Goal: Communication & Community: Participate in discussion

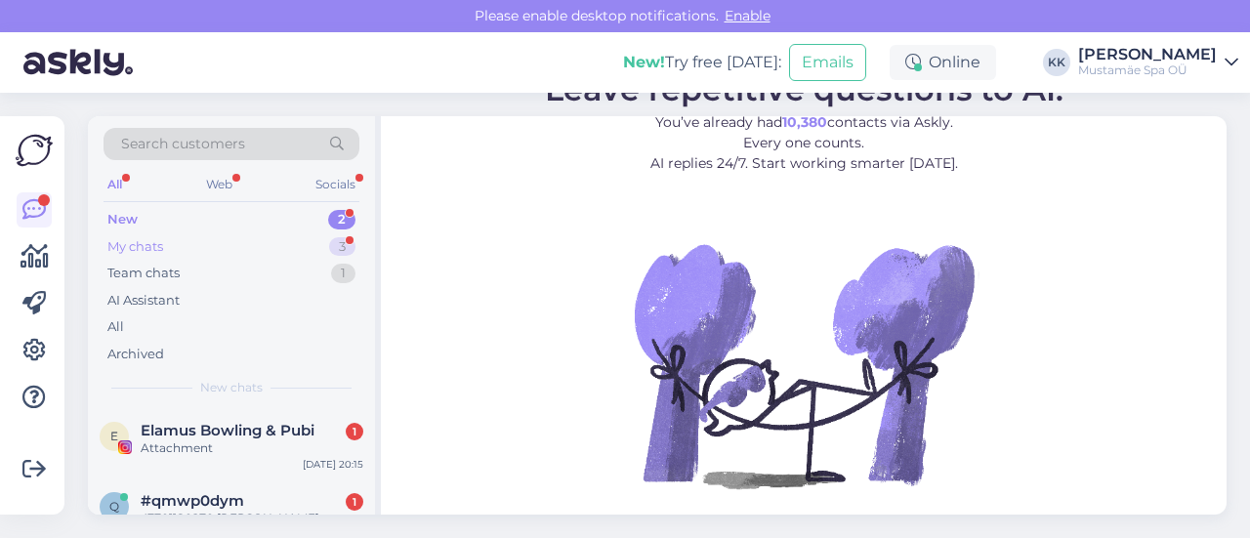
click at [178, 251] on div "My chats 3" at bounding box center [232, 246] width 256 height 27
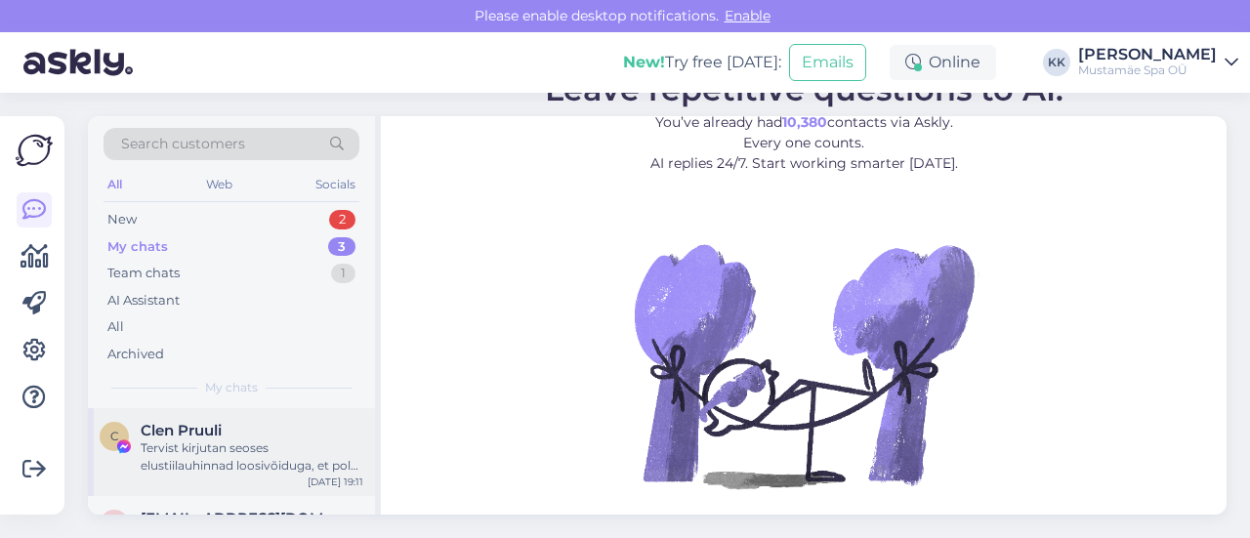
click at [195, 483] on div "C Clen Pruuli Tervist kirjutan seoses elustiilauhinnad loosivõiduga, et pole en…" at bounding box center [231, 452] width 287 height 88
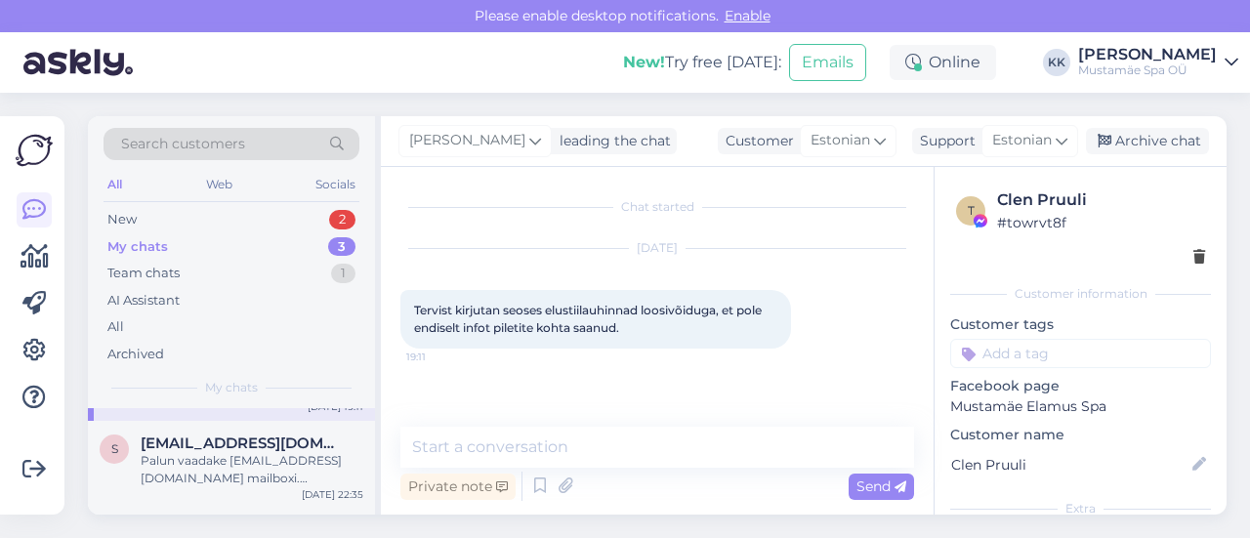
scroll to position [78, 0]
click at [195, 483] on div "s shoptory@gmail.com Palun vaadake icetory@gmail.com mailboxi. Kinkekaardid näh…" at bounding box center [231, 462] width 287 height 88
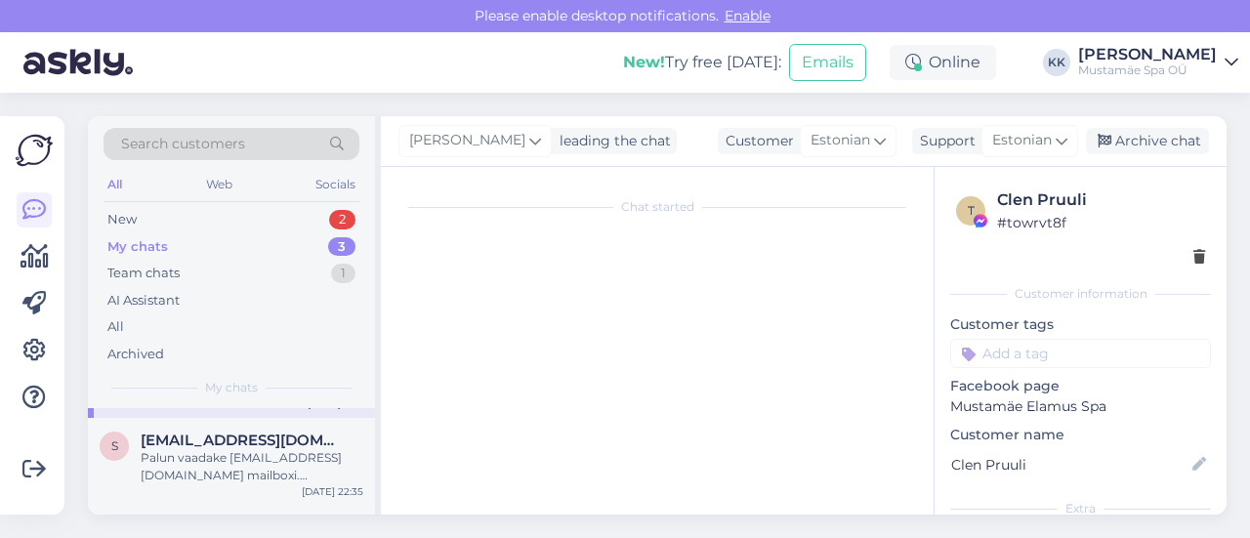
scroll to position [1526, 0]
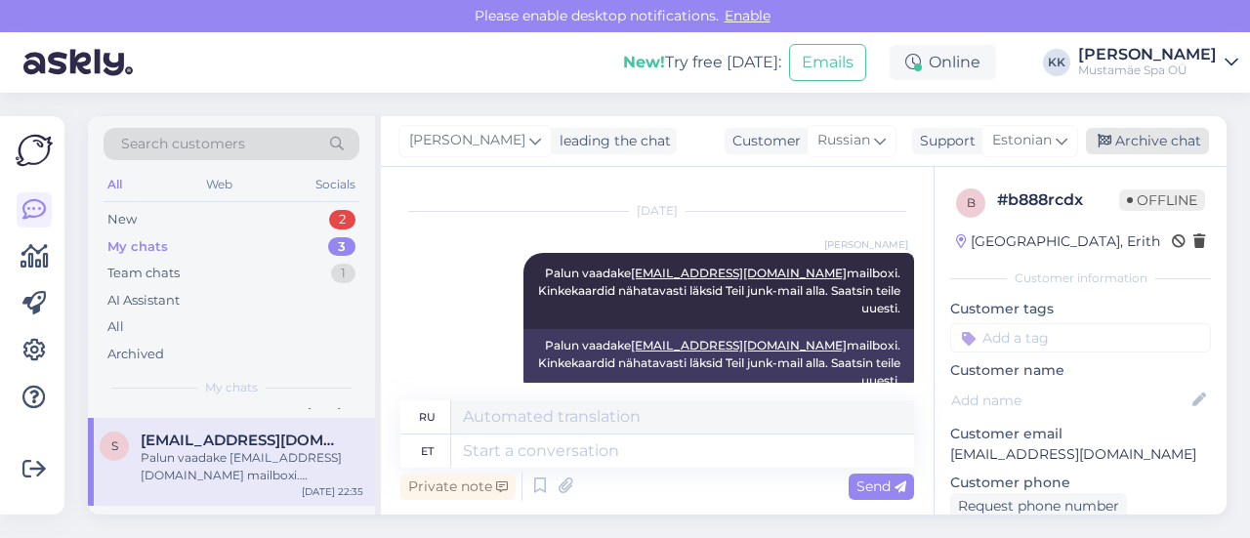
click at [1147, 134] on div "Archive chat" at bounding box center [1147, 141] width 123 height 26
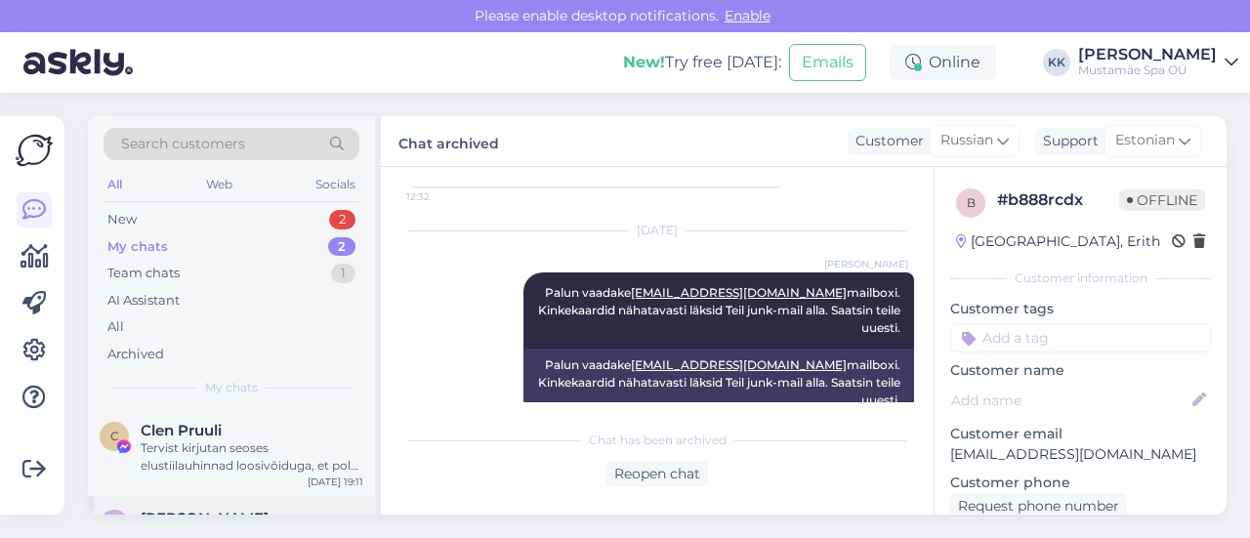
click at [187, 514] on span "[PERSON_NAME]" at bounding box center [205, 519] width 128 height 18
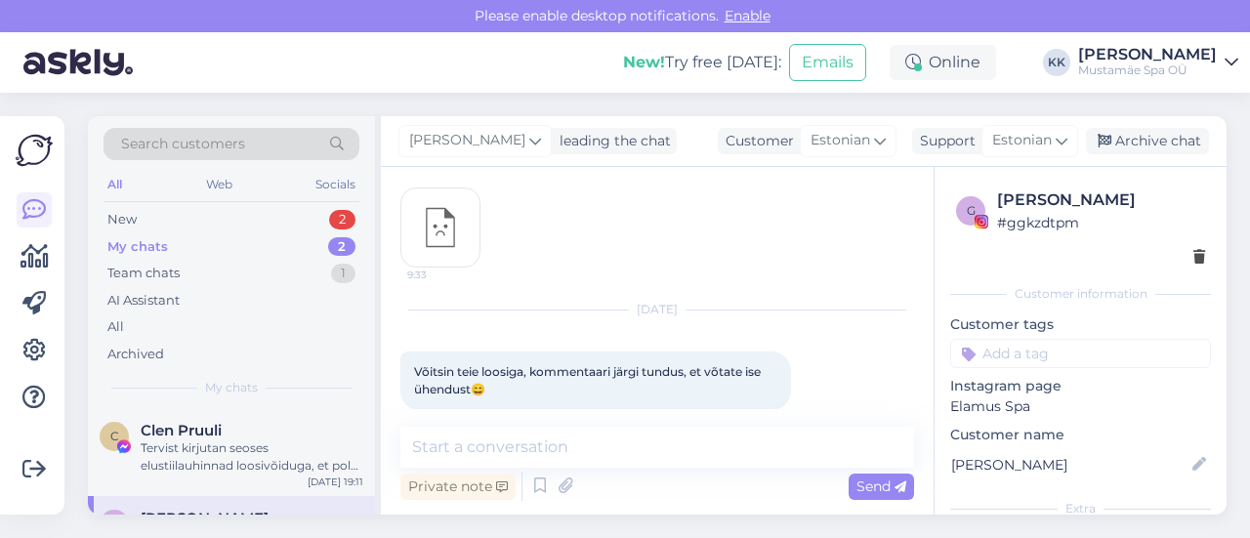
scroll to position [107, 0]
click at [275, 212] on div "New 3" at bounding box center [232, 219] width 256 height 27
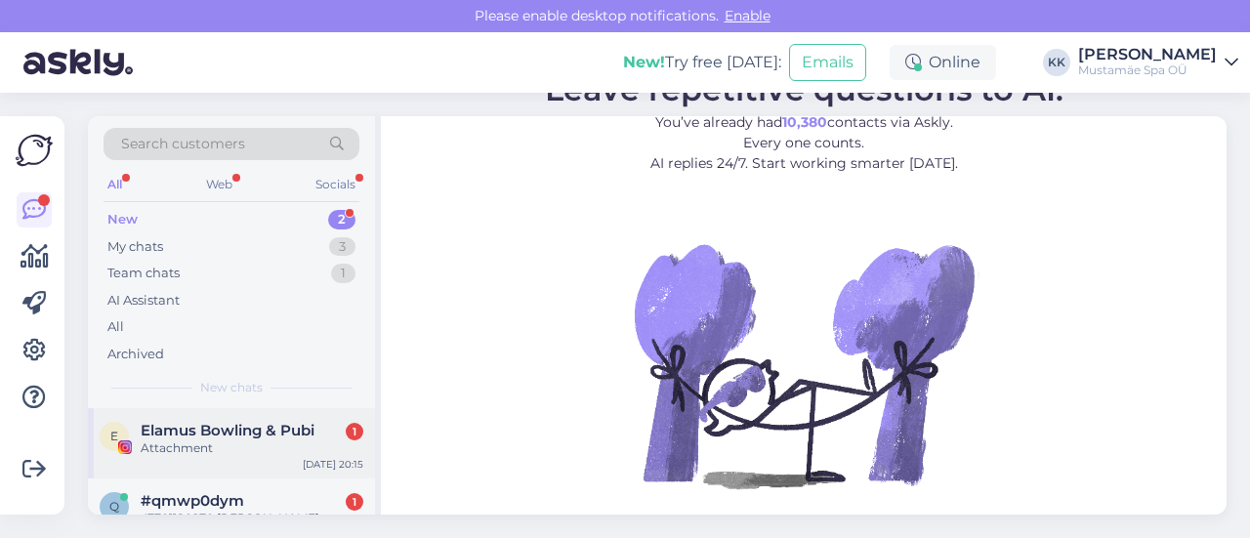
click at [227, 438] on span "Elamus Bowling & Pubi" at bounding box center [228, 431] width 174 height 18
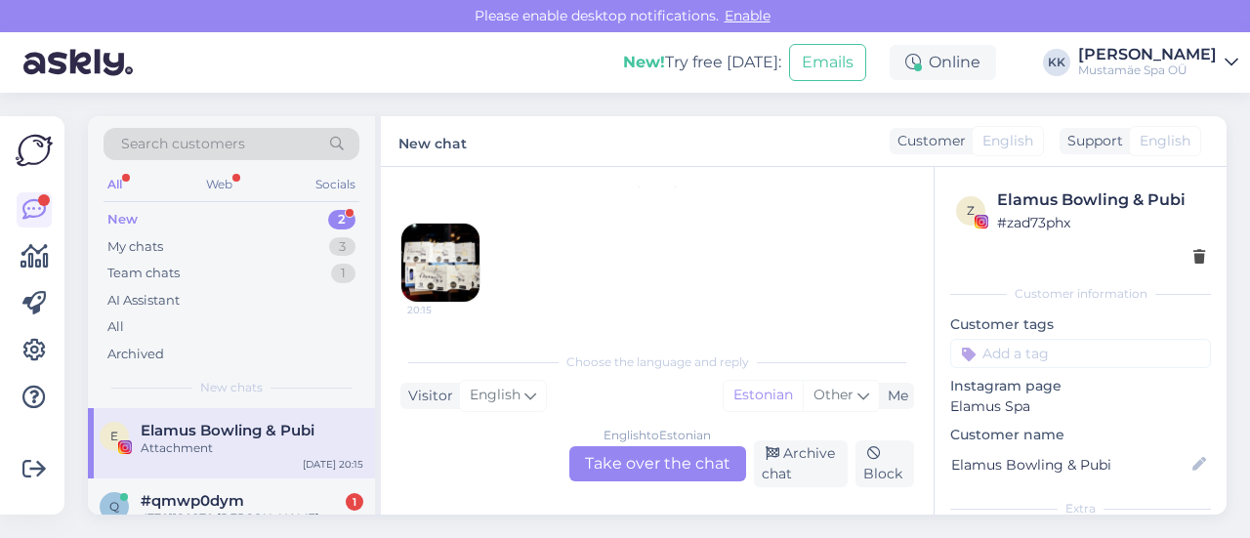
scroll to position [656, 0]
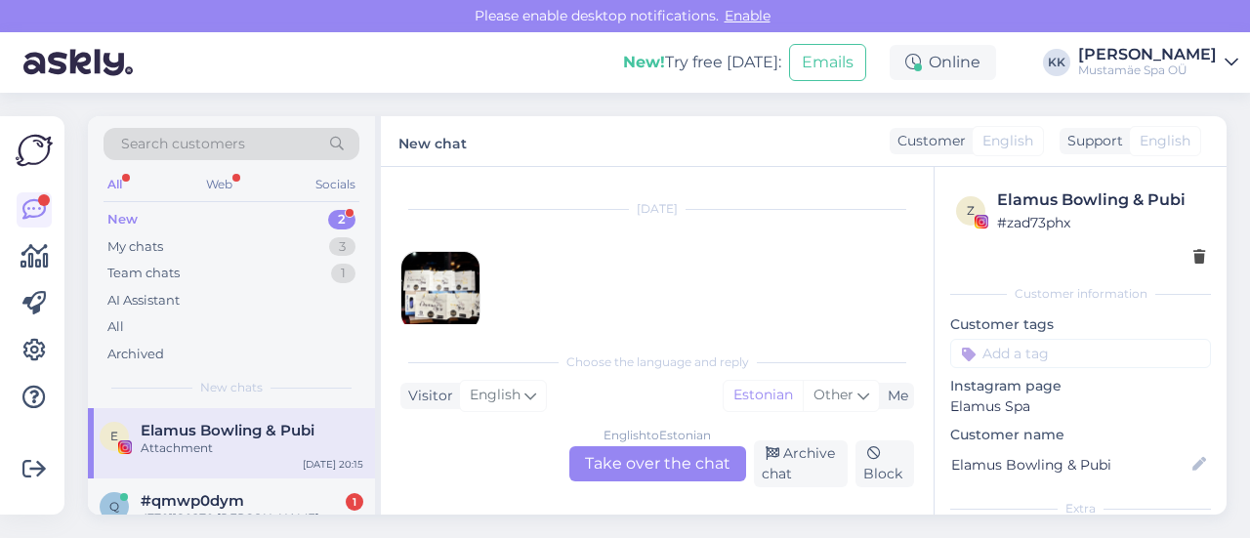
click at [436, 307] on img at bounding box center [440, 291] width 78 height 78
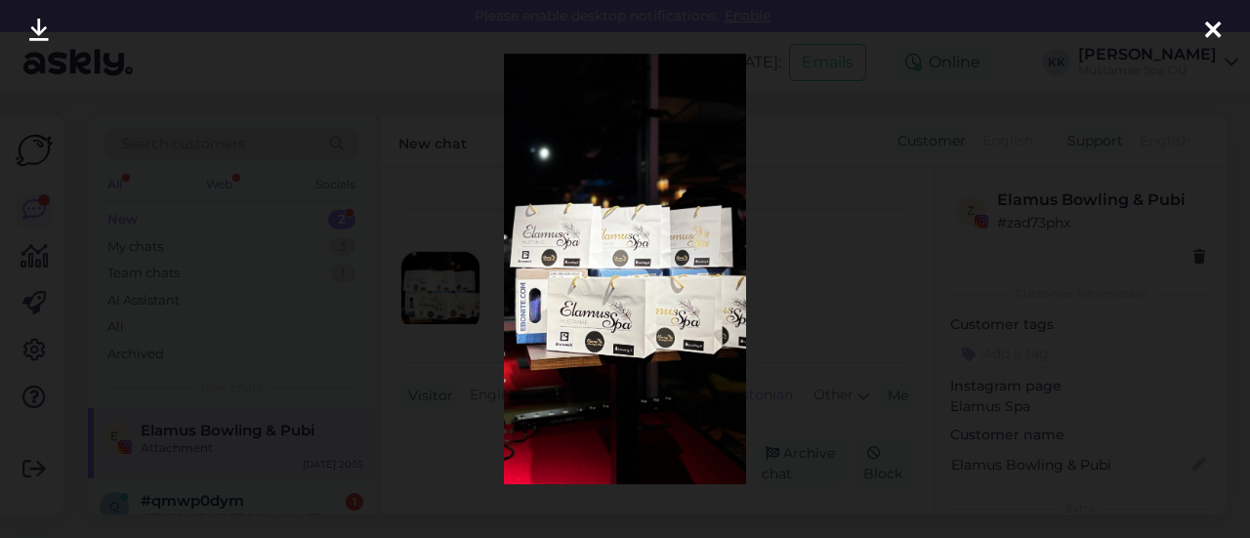
click at [1211, 28] on icon at bounding box center [1213, 31] width 16 height 25
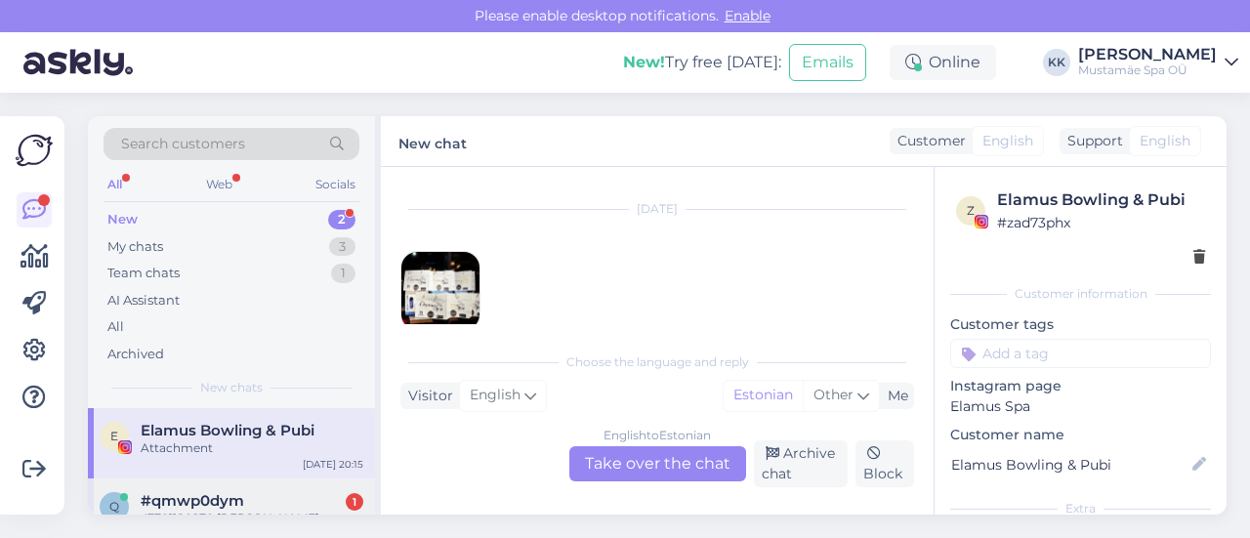
click at [273, 501] on div "#qmwp0dym 1" at bounding box center [252, 501] width 223 height 18
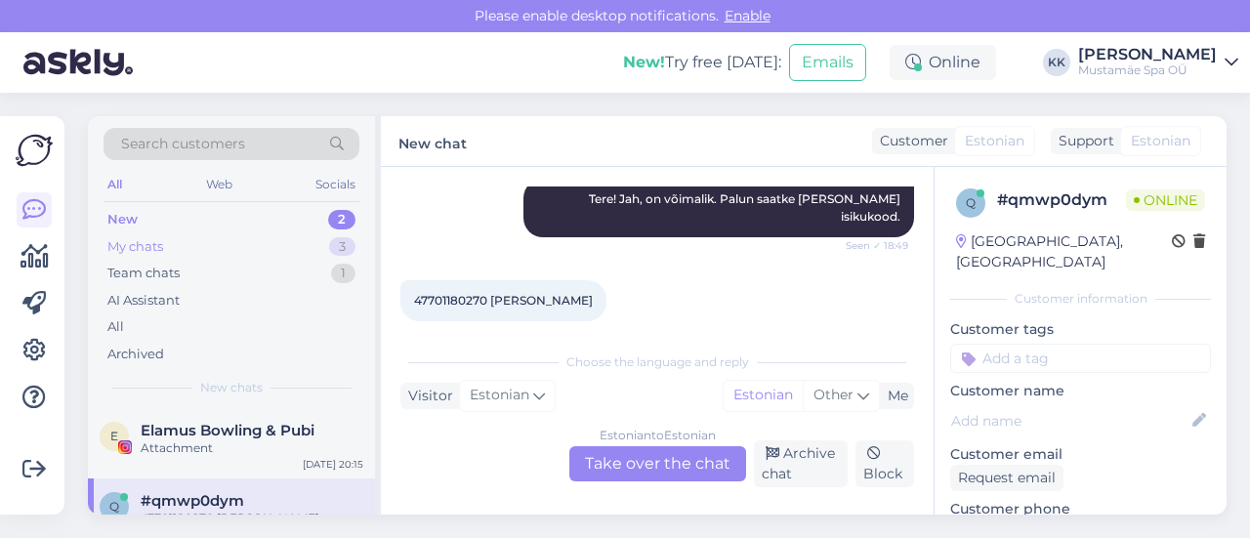
click at [166, 241] on div "My chats 3" at bounding box center [232, 246] width 256 height 27
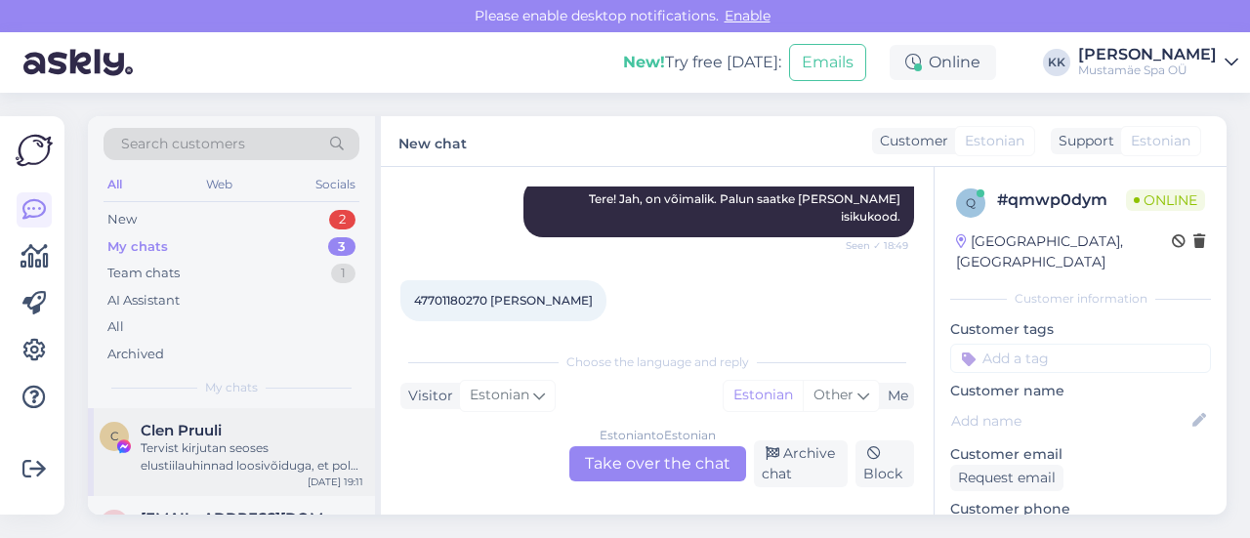
click at [209, 424] on span "Clen Pruuli" at bounding box center [181, 431] width 81 height 18
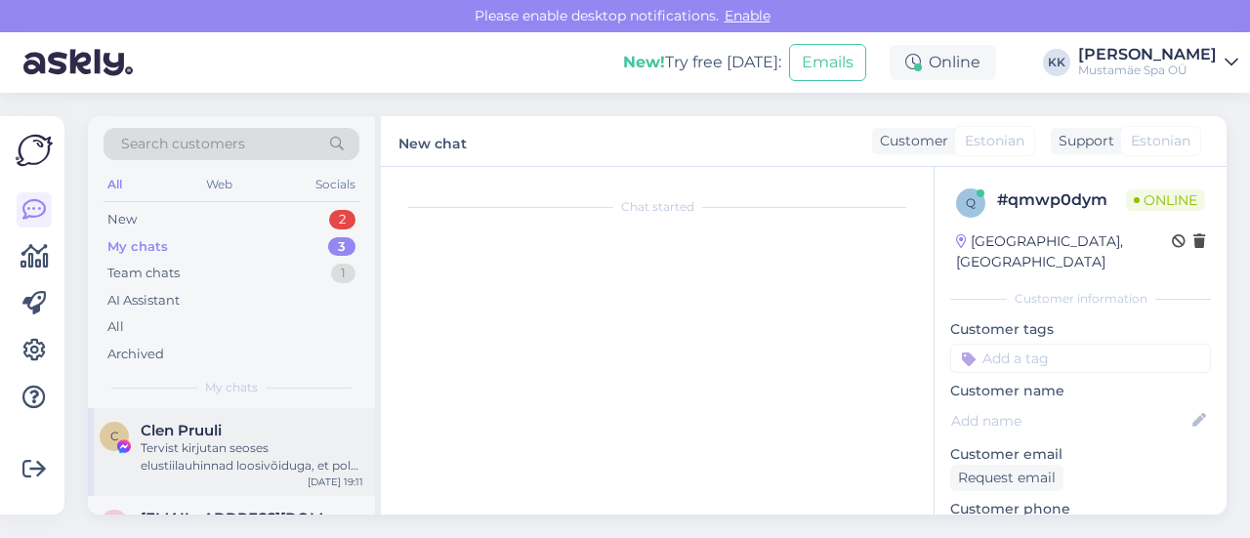
scroll to position [0, 0]
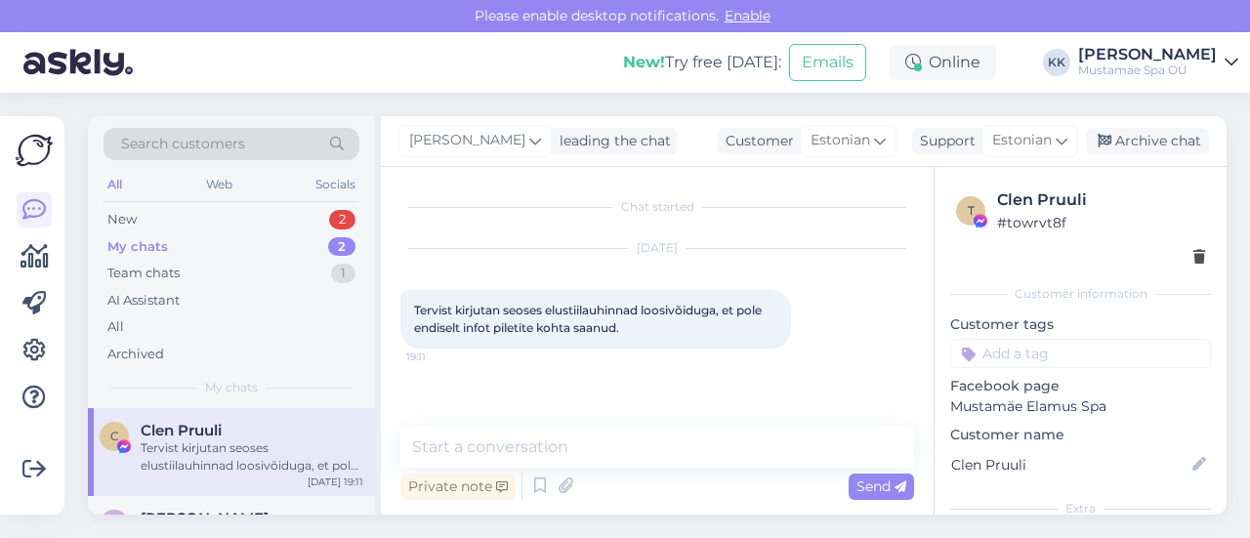
click at [189, 458] on div "Tervist kirjutan seoses elustiilauhinnad loosivõiduga, et pole endiselt infot p…" at bounding box center [252, 457] width 223 height 35
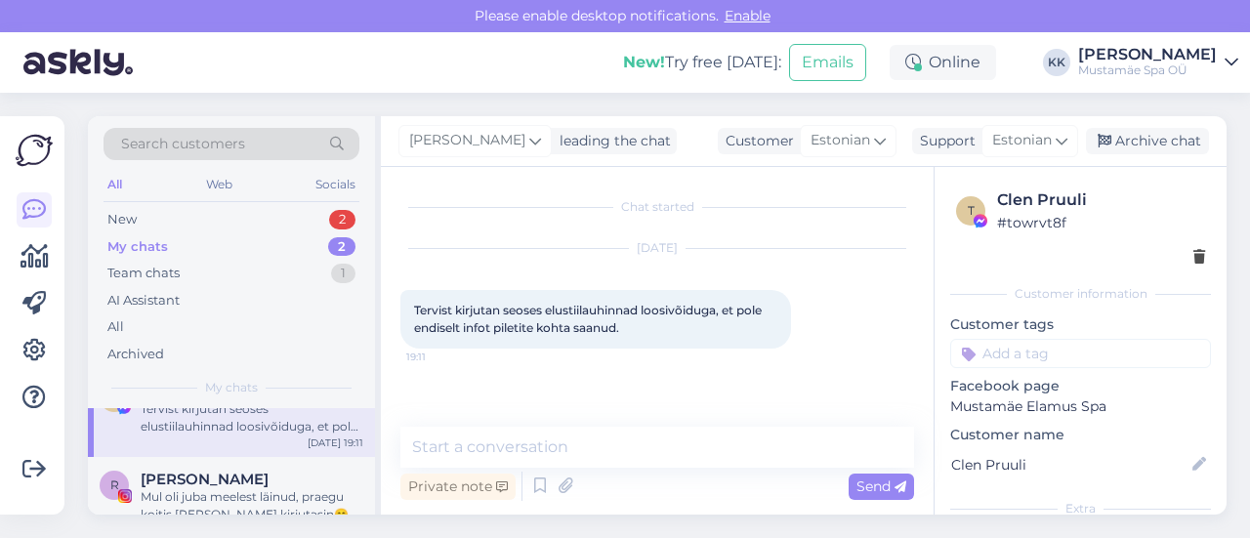
scroll to position [67, 0]
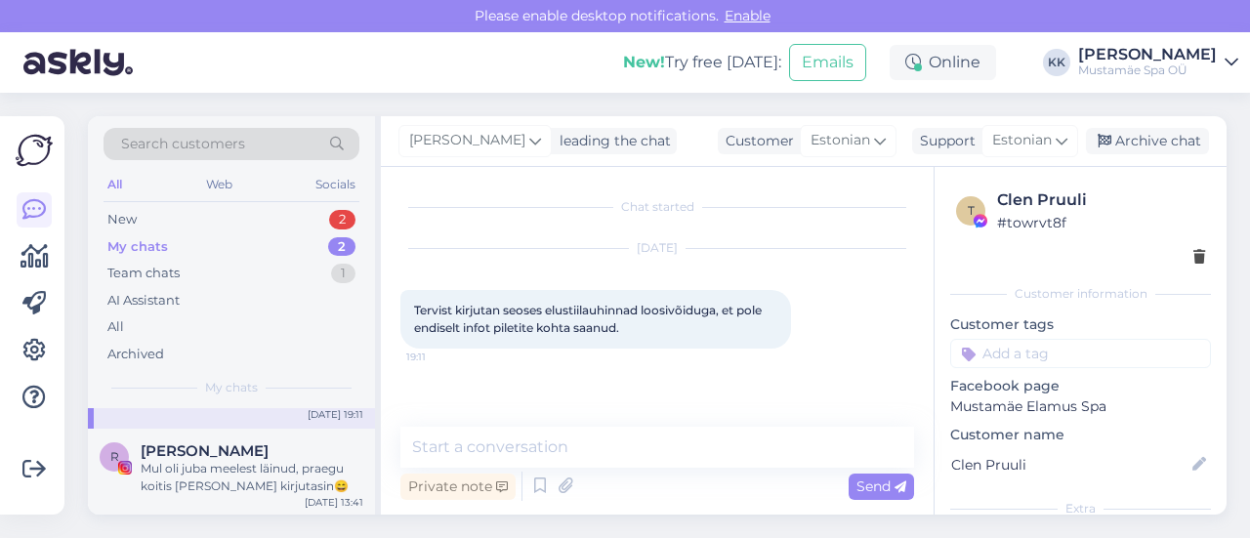
click at [189, 458] on span "[PERSON_NAME]" at bounding box center [205, 451] width 128 height 18
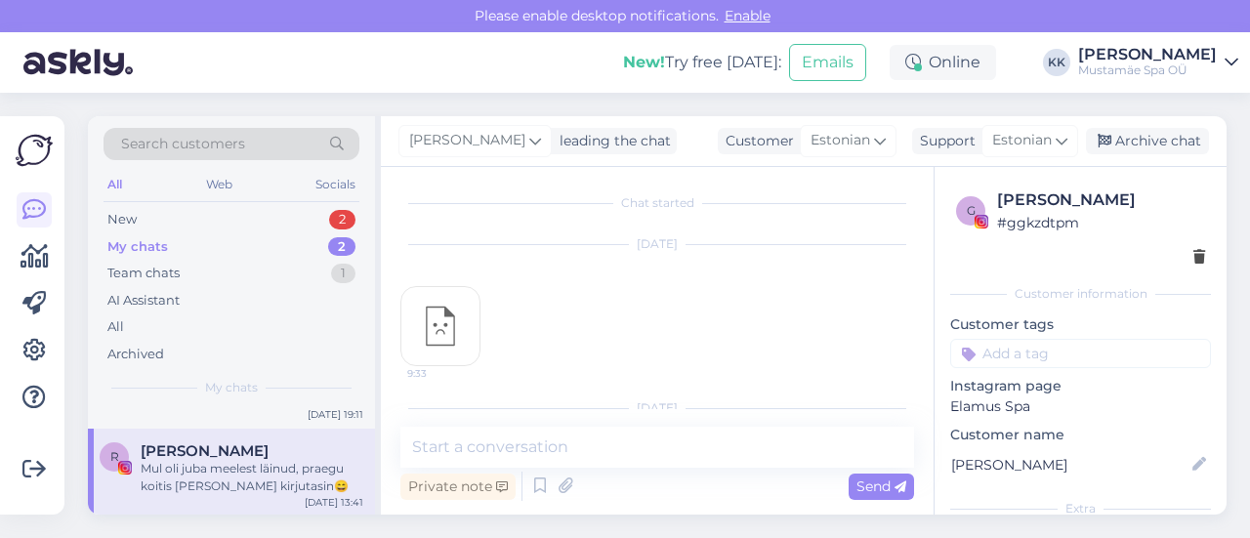
scroll to position [0, 0]
click at [426, 343] on img at bounding box center [440, 330] width 78 height 78
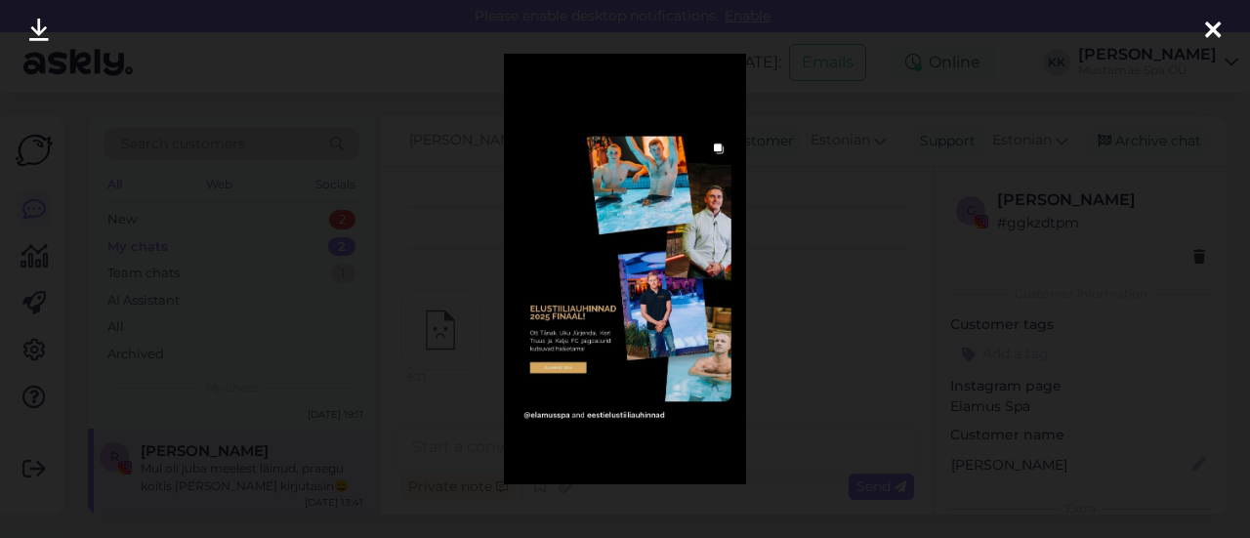
click at [1221, 24] on div at bounding box center [1213, 31] width 39 height 62
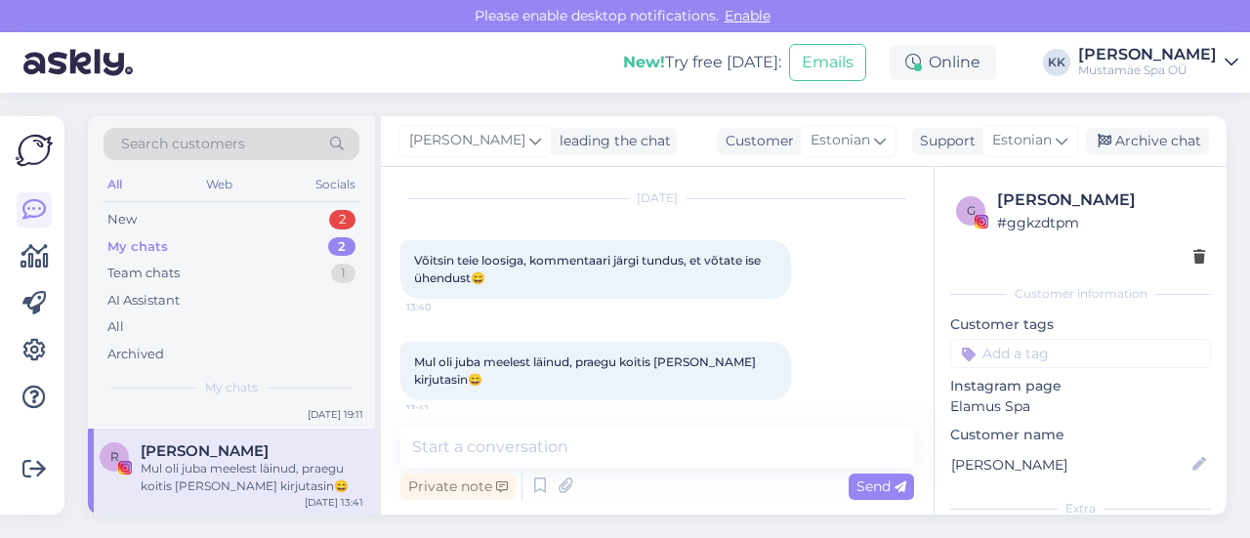
scroll to position [225, 0]
